Goal: Task Accomplishment & Management: Manage account settings

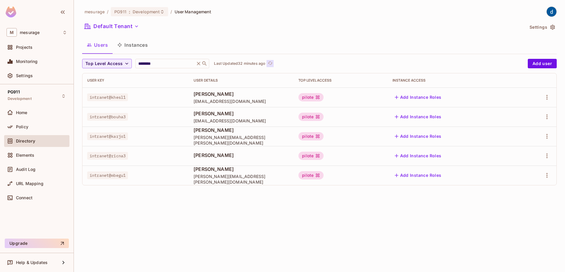
click at [273, 63] on icon "refresh" at bounding box center [270, 63] width 5 height 5
click at [261, 63] on button "Click to refresh data" at bounding box center [257, 63] width 7 height 7
click at [37, 114] on div "Home" at bounding box center [41, 112] width 51 height 5
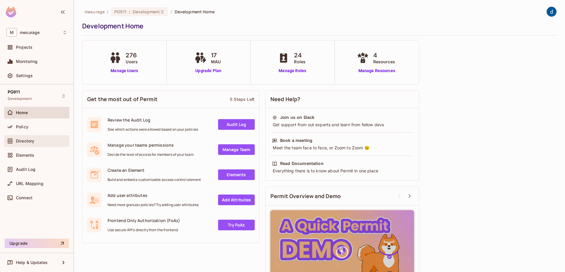
click at [33, 143] on span "Directory" at bounding box center [25, 141] width 18 height 5
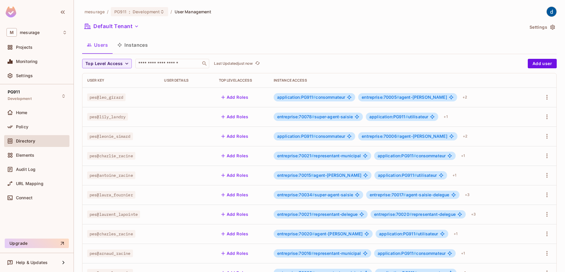
click at [139, 45] on button "Instances" at bounding box center [133, 45] width 40 height 15
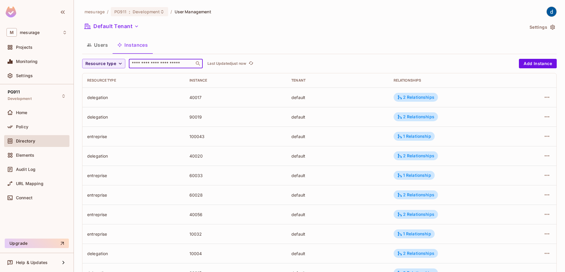
click at [151, 64] on input "text" at bounding box center [162, 64] width 62 height 6
type input "*****"
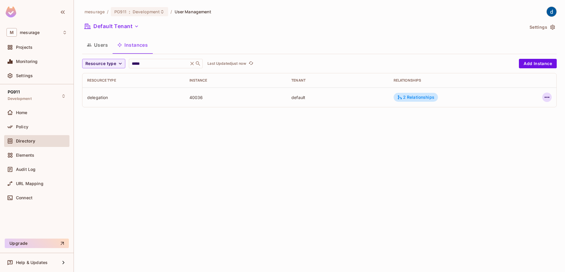
click at [549, 97] on icon "button" at bounding box center [547, 97] width 7 height 7
click at [524, 110] on div "Edit Resource Instance" at bounding box center [512, 111] width 46 height 6
click at [547, 97] on icon "button" at bounding box center [547, 97] width 5 height 1
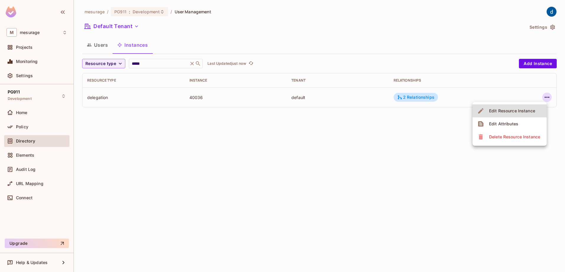
click at [509, 125] on div "Edit Attributes" at bounding box center [503, 124] width 29 height 6
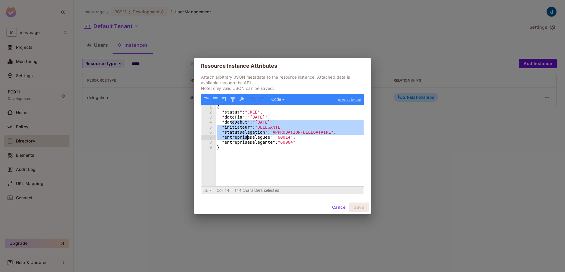
drag, startPoint x: 230, startPoint y: 122, endPoint x: 248, endPoint y: 136, distance: 22.9
click at [248, 136] on div "{ "statut" : "CREE" , "dateFin" : "[DATE]" , "dateDebut" : "[DATE]" , "initiate…" at bounding box center [290, 151] width 148 height 92
click at [337, 206] on button "Cancel" at bounding box center [339, 207] width 19 height 9
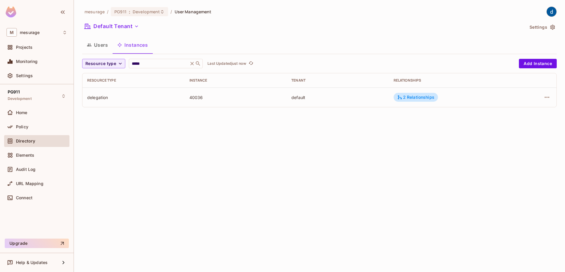
click at [555, 98] on td at bounding box center [534, 98] width 43 height 20
click at [549, 100] on icon "button" at bounding box center [547, 97] width 7 height 7
click at [524, 122] on li "Edit Attributes" at bounding box center [510, 123] width 74 height 13
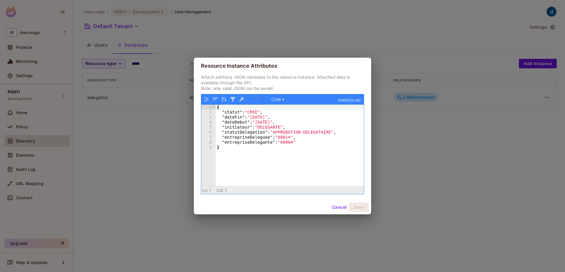
click at [339, 209] on button "Cancel" at bounding box center [339, 207] width 19 height 9
